Goal: Book appointment/travel/reservation

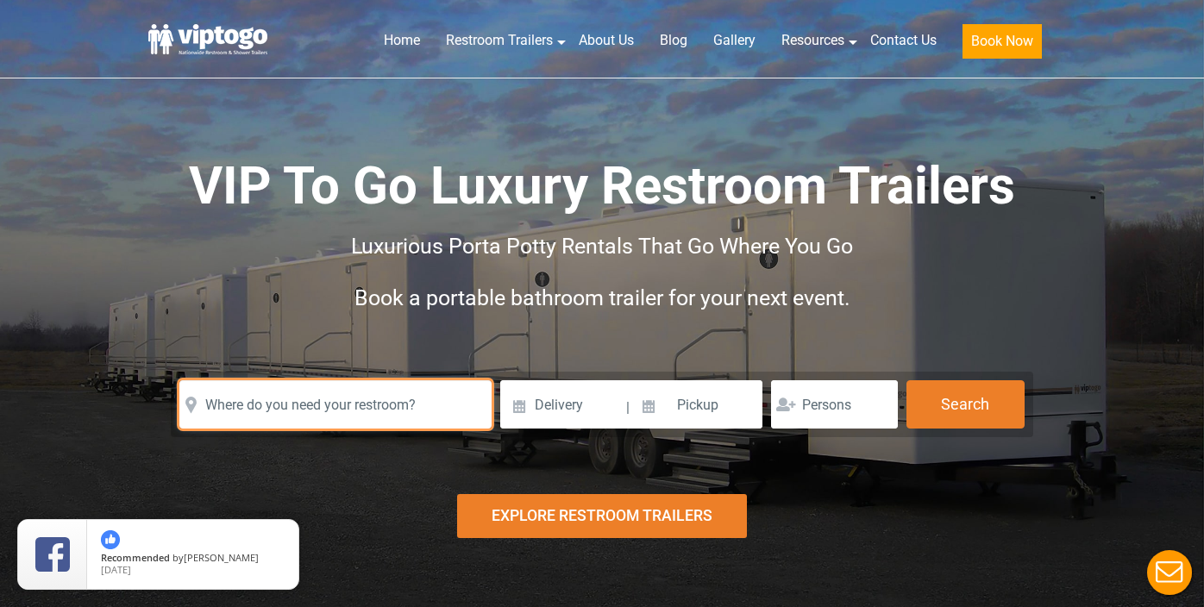
click at [414, 409] on input "text" at bounding box center [335, 404] width 312 height 48
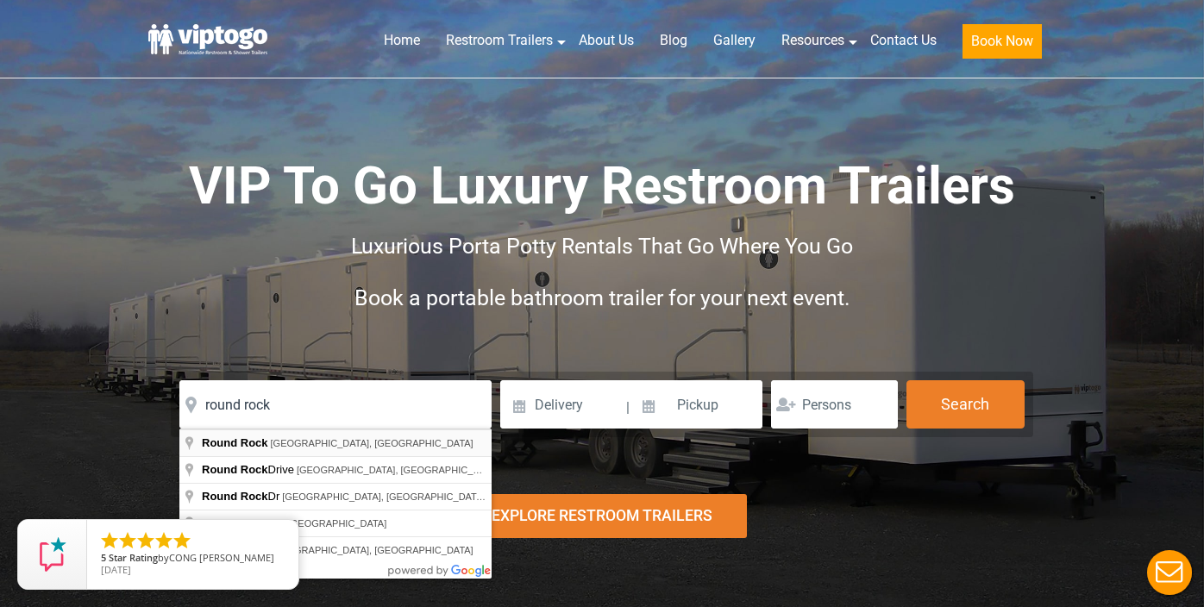
type input "[GEOGRAPHIC_DATA], [GEOGRAPHIC_DATA], [GEOGRAPHIC_DATA]"
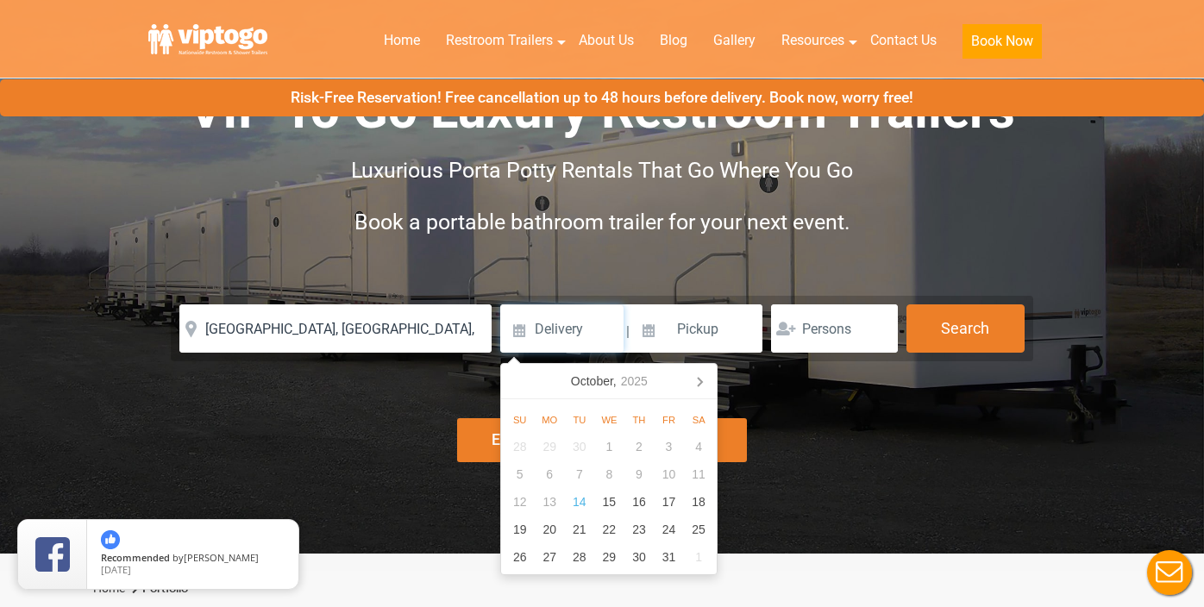
scroll to position [79, 0]
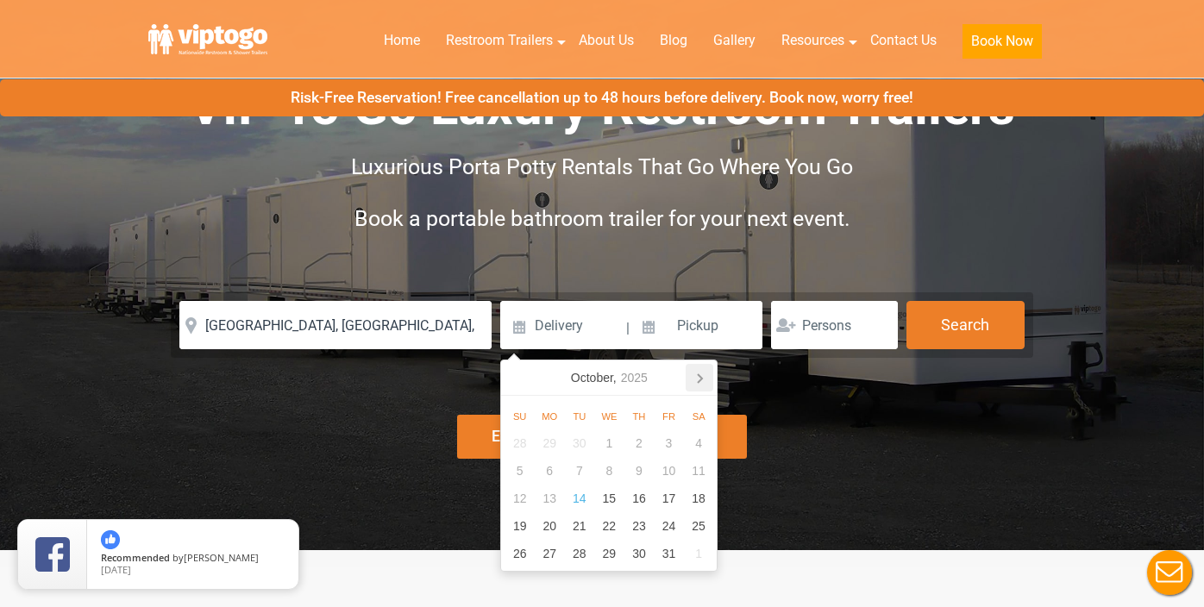
click at [698, 372] on icon at bounding box center [700, 378] width 28 height 28
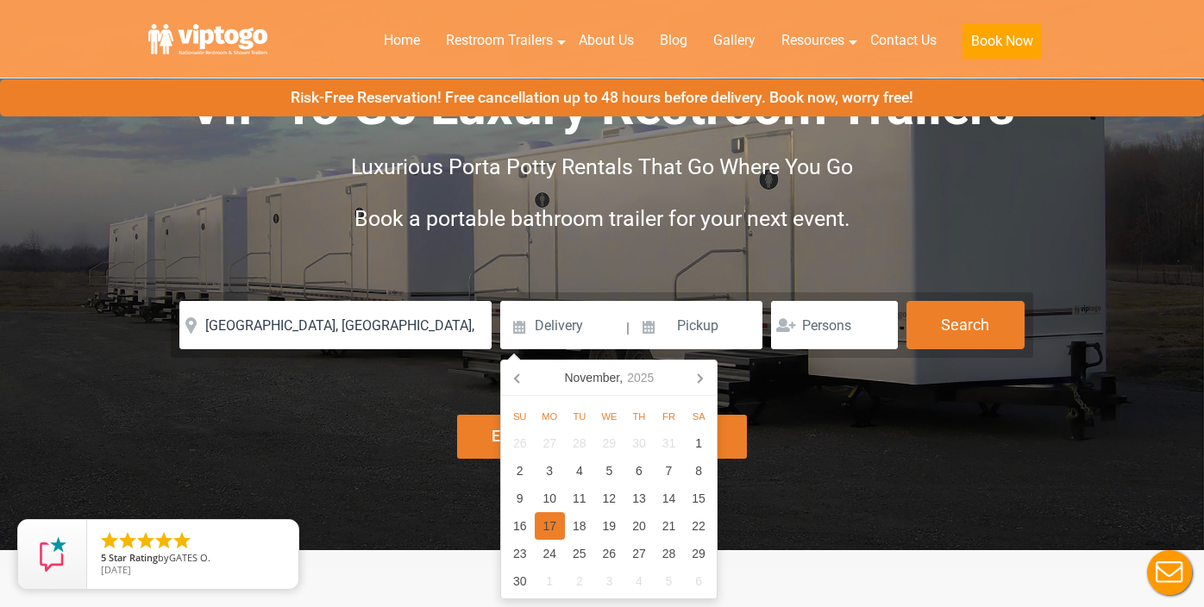
click at [542, 527] on div "17" at bounding box center [550, 526] width 30 height 28
type input "[DATE]"
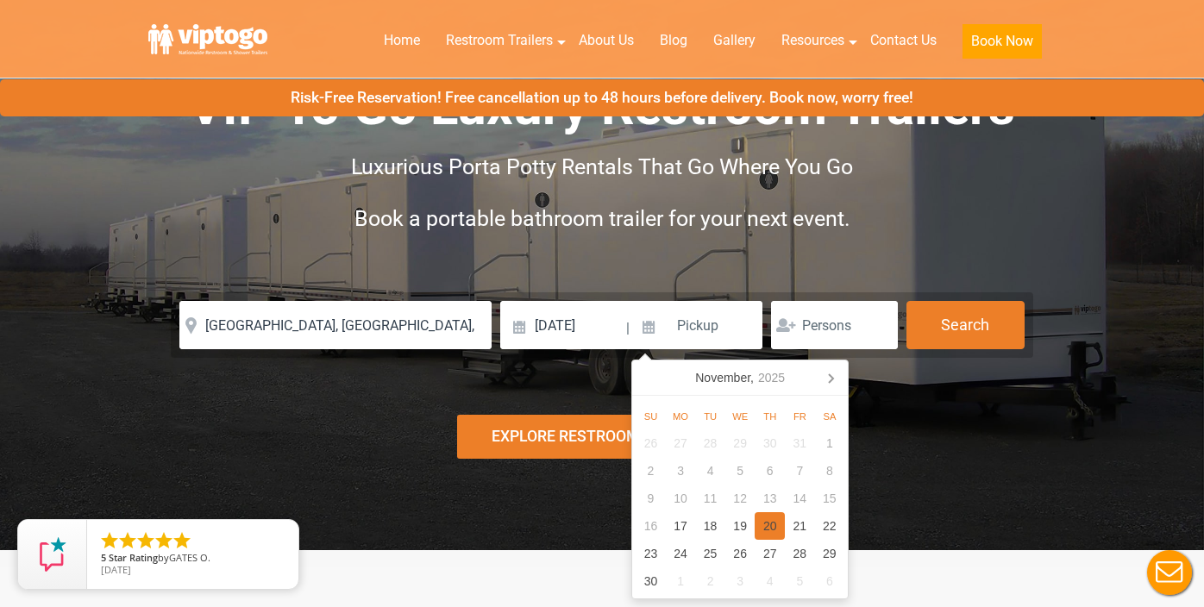
click at [768, 524] on div "20" at bounding box center [770, 526] width 30 height 28
type input "[DATE]"
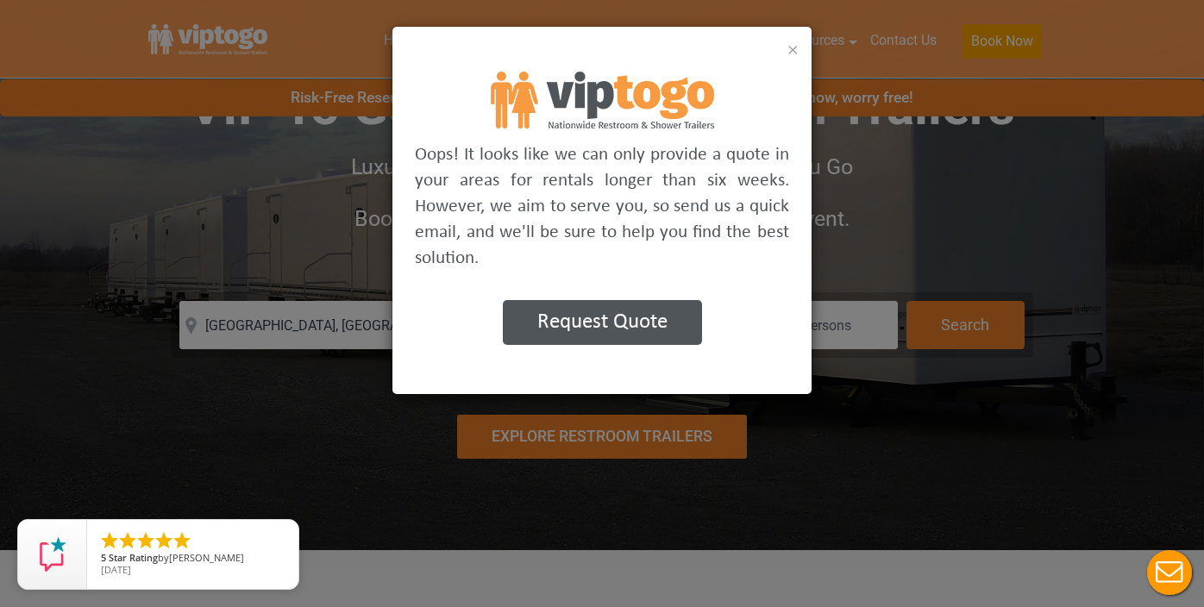
click at [793, 47] on button "×" at bounding box center [792, 48] width 11 height 21
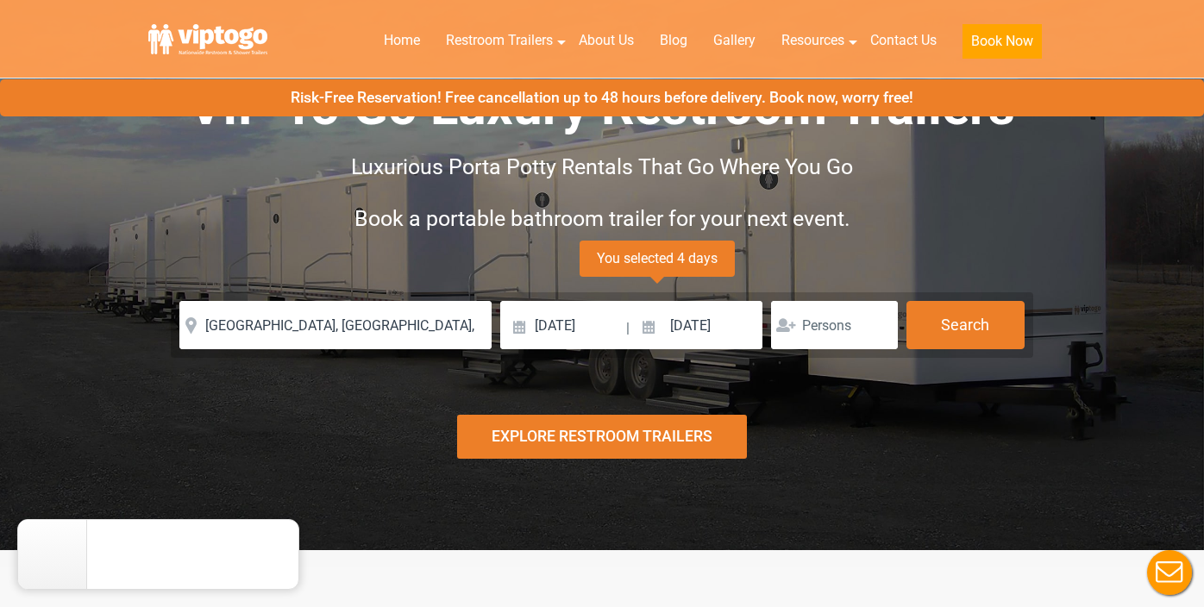
click at [799, 324] on div at bounding box center [834, 325] width 127 height 48
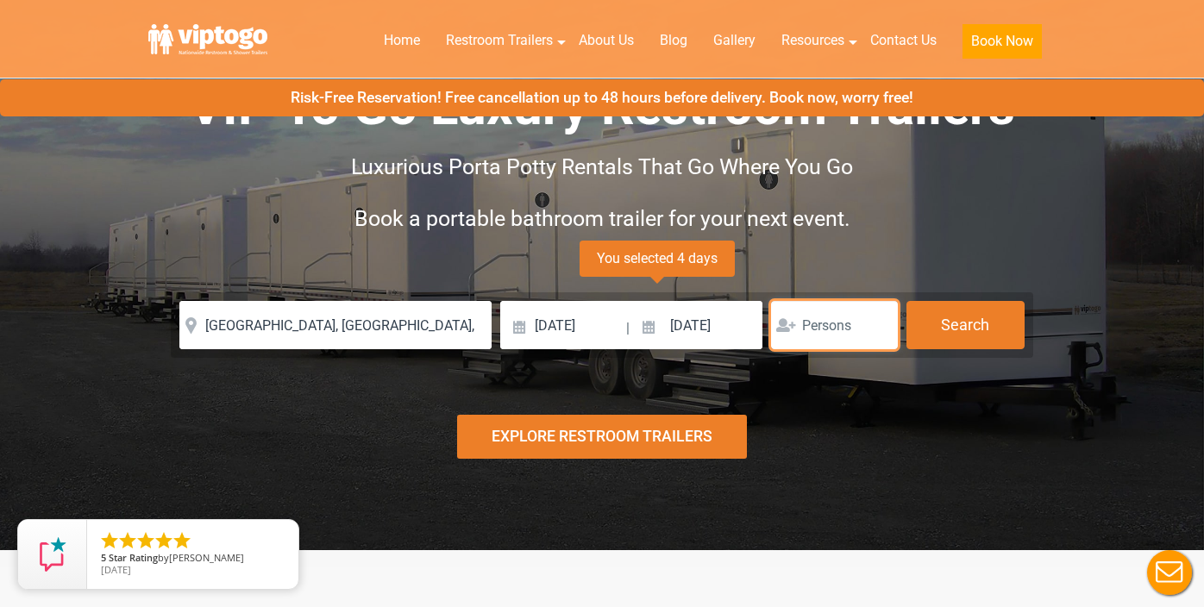
click at [817, 326] on input "number" at bounding box center [834, 325] width 127 height 48
type input "25"
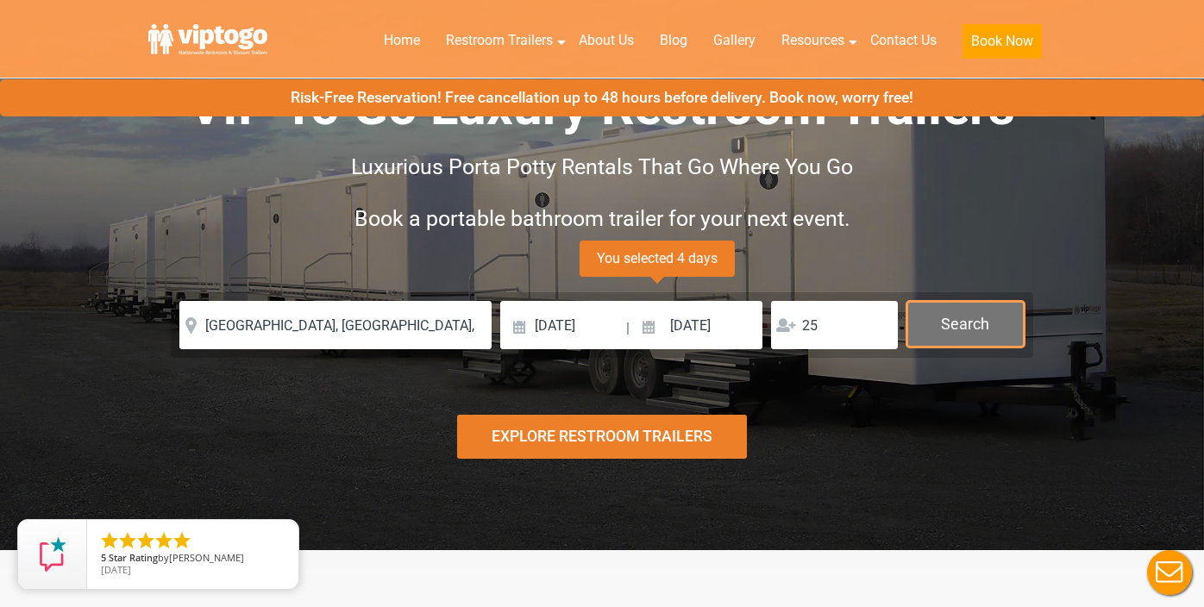
click at [936, 339] on button "Search" at bounding box center [965, 324] width 118 height 47
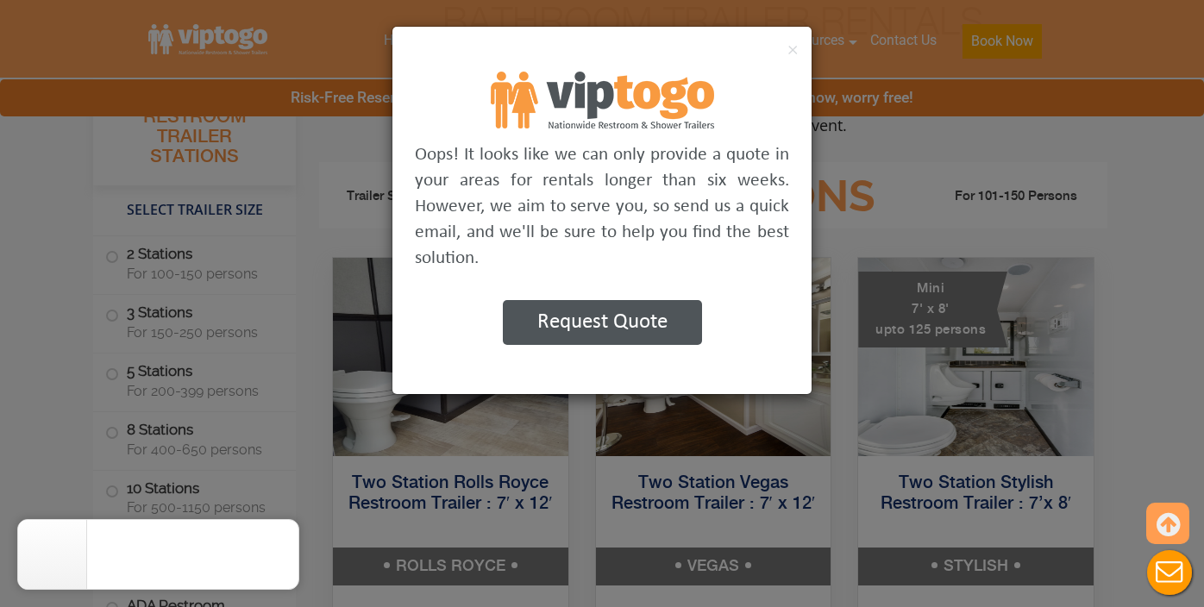
scroll to position [699, 0]
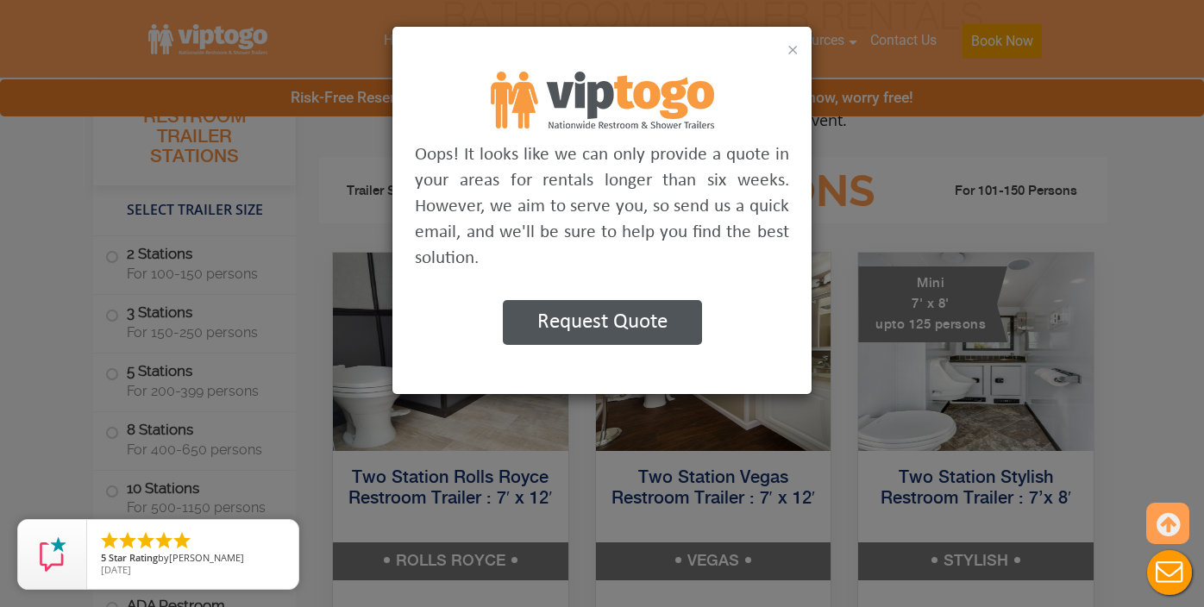
click at [793, 47] on button "×" at bounding box center [792, 48] width 11 height 21
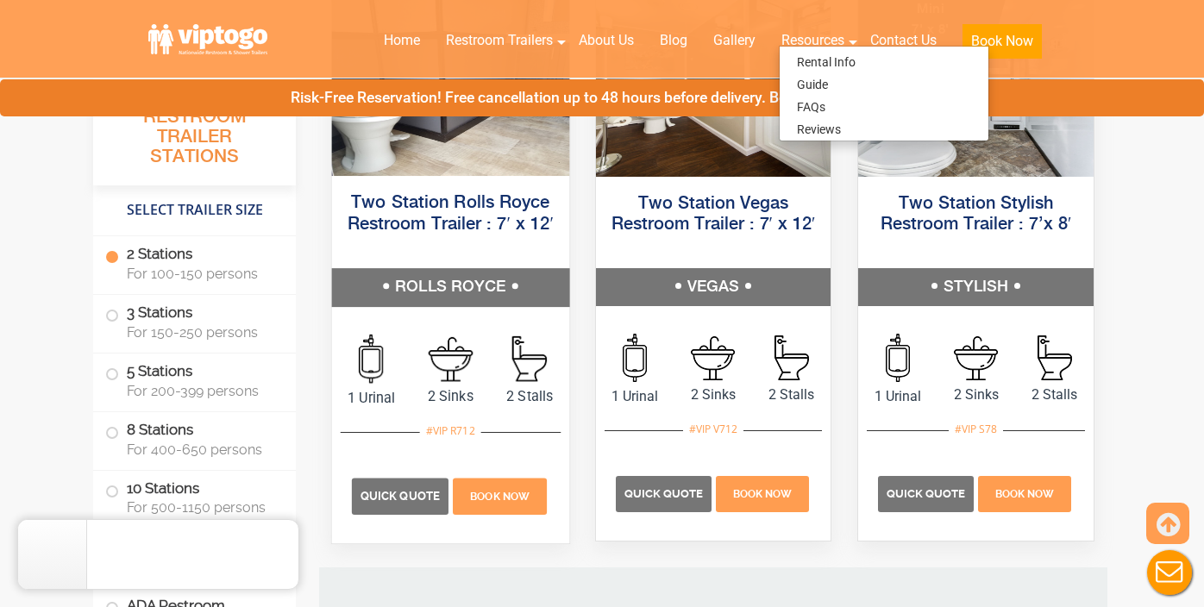
scroll to position [949, 0]
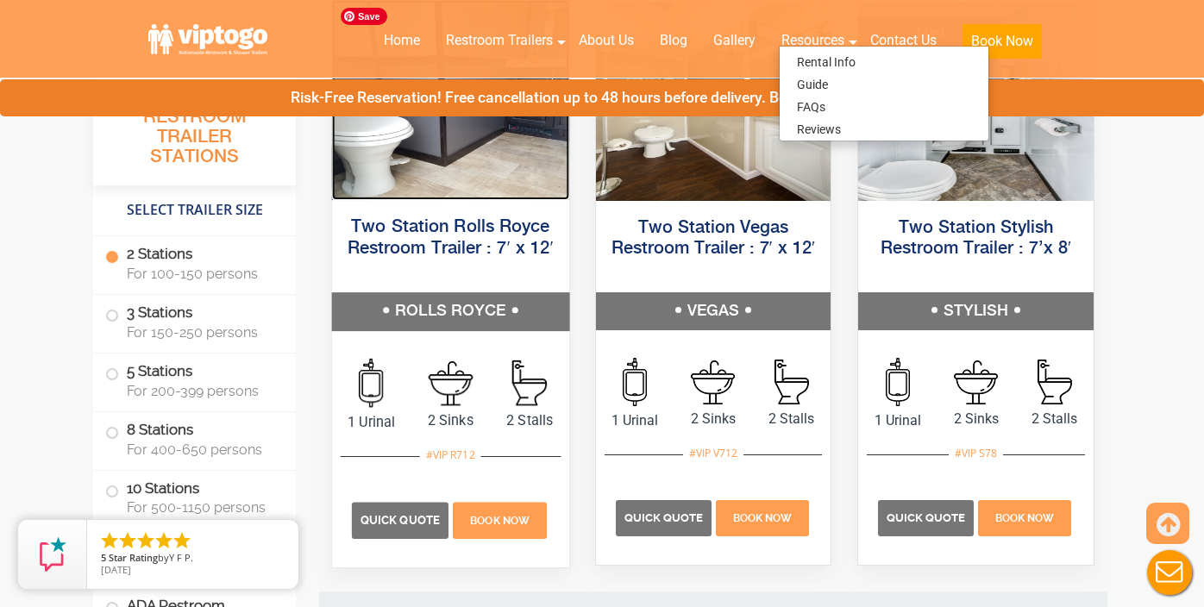
click at [473, 173] on img at bounding box center [450, 100] width 237 height 200
